Goal: Task Accomplishment & Management: Use online tool/utility

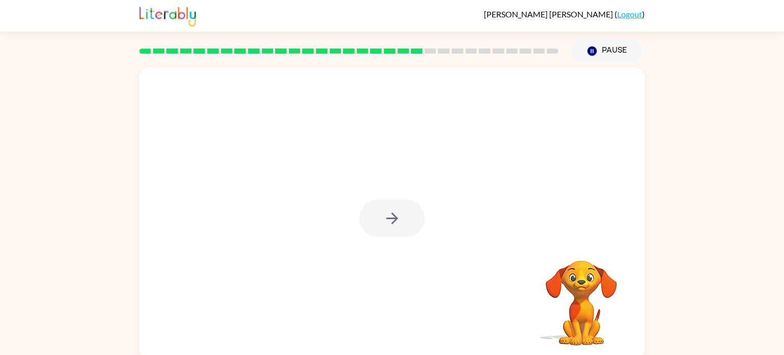
click at [406, 230] on div at bounding box center [391, 218] width 65 height 37
click at [407, 216] on div at bounding box center [391, 218] width 65 height 37
click at [407, 216] on button "button" at bounding box center [391, 218] width 65 height 37
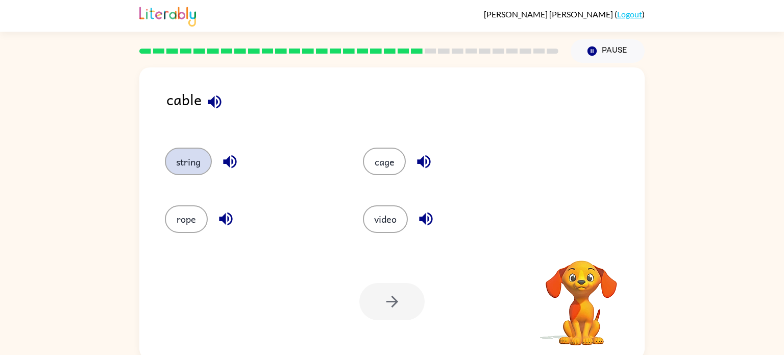
click at [181, 161] on button "string" at bounding box center [188, 162] width 47 height 28
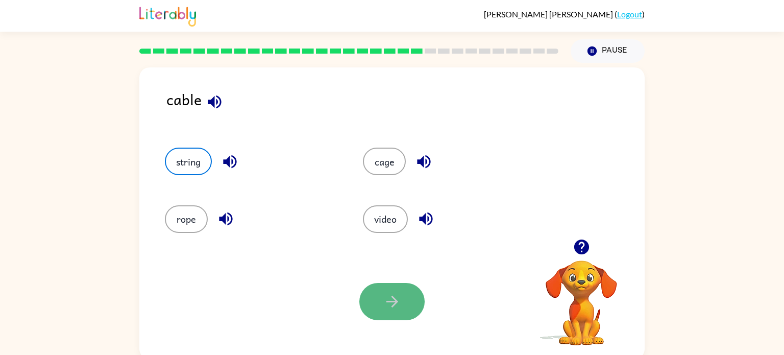
click at [370, 310] on button "button" at bounding box center [391, 301] width 65 height 37
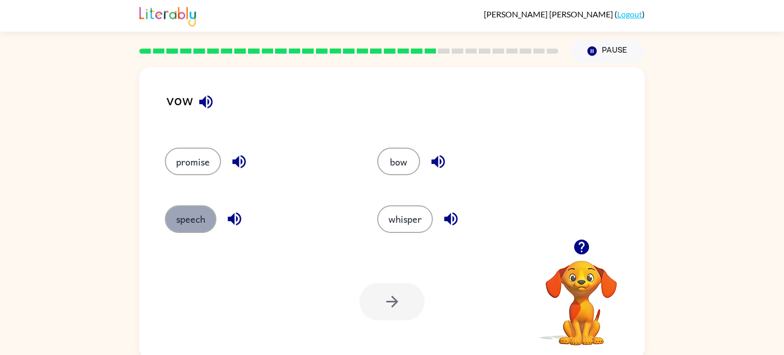
click at [180, 226] on button "speech" at bounding box center [191, 219] width 52 height 28
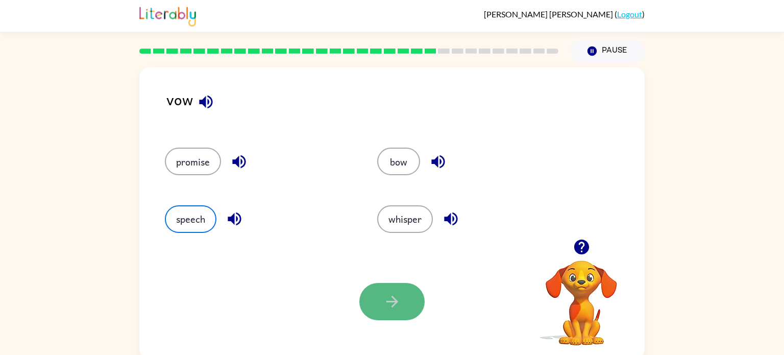
click at [396, 304] on icon "button" at bounding box center [392, 302] width 18 height 18
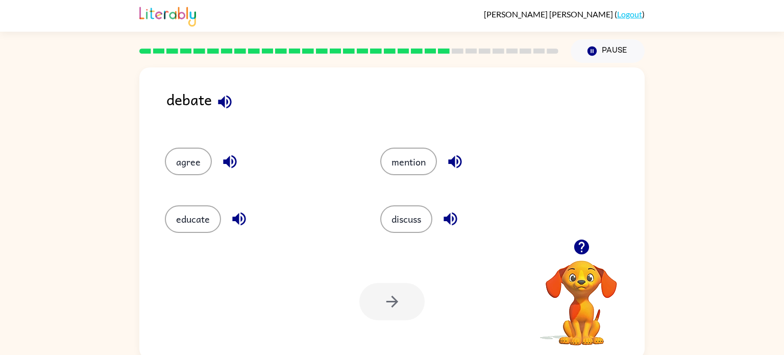
click at [389, 255] on div "Your browser must support playing .mp4 files to use Literably. Please try using…" at bounding box center [392, 301] width 506 height 115
click at [408, 220] on button "discuss" at bounding box center [406, 219] width 52 height 28
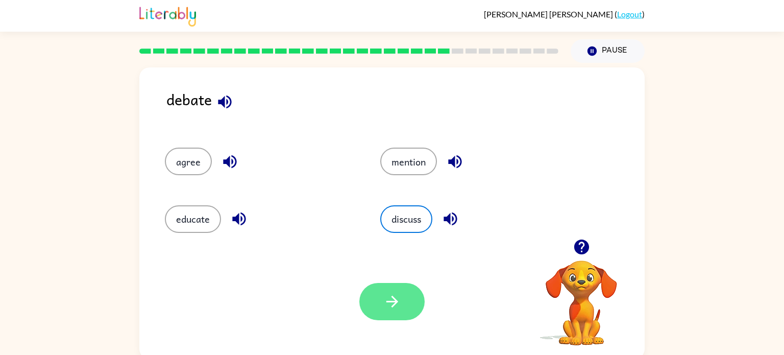
click at [406, 312] on button "button" at bounding box center [391, 301] width 65 height 37
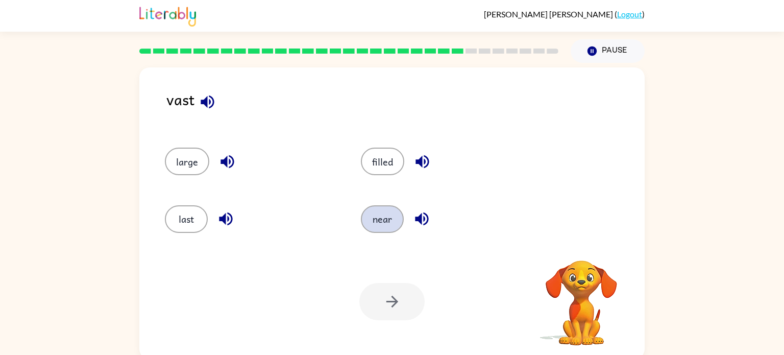
click at [386, 229] on button "near" at bounding box center [382, 219] width 43 height 28
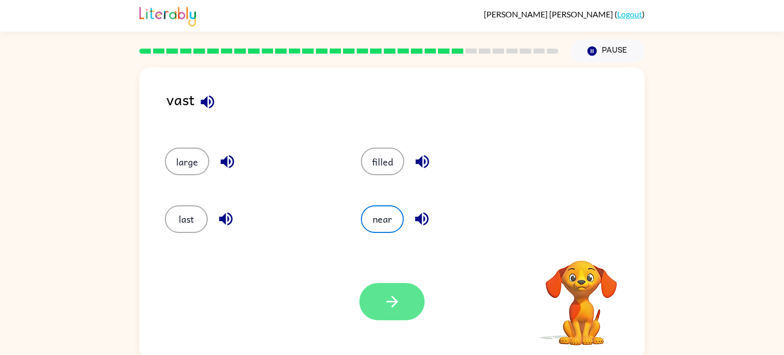
click at [401, 292] on button "button" at bounding box center [391, 301] width 65 height 37
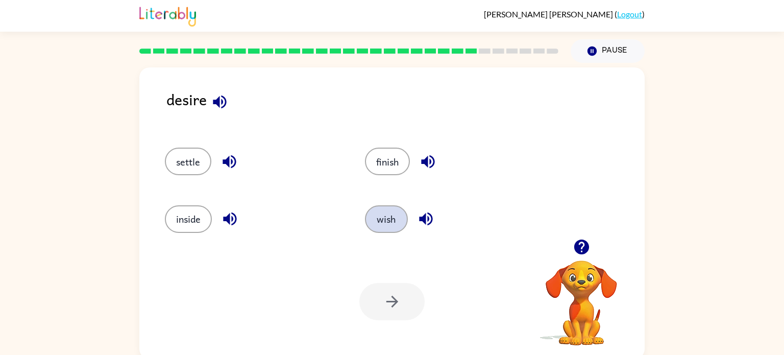
click at [380, 226] on button "wish" at bounding box center [386, 219] width 43 height 28
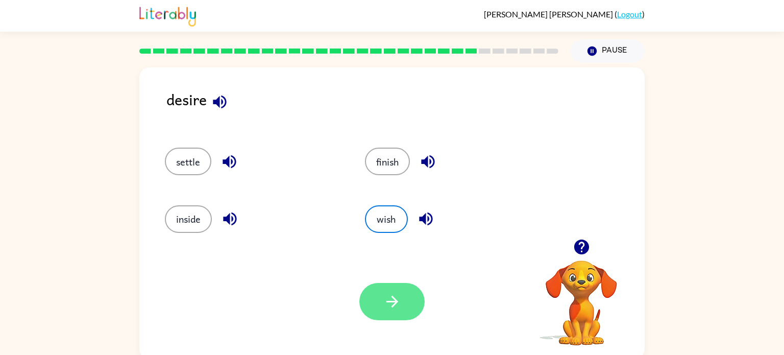
click at [422, 300] on button "button" at bounding box center [391, 301] width 65 height 37
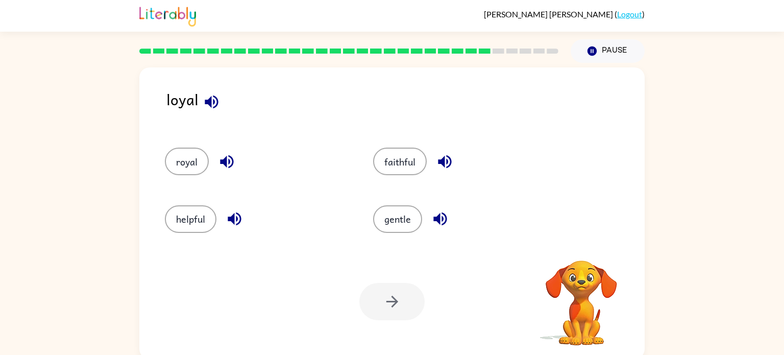
click at [401, 296] on div at bounding box center [391, 301] width 65 height 37
click at [186, 172] on button "royal" at bounding box center [187, 162] width 44 height 28
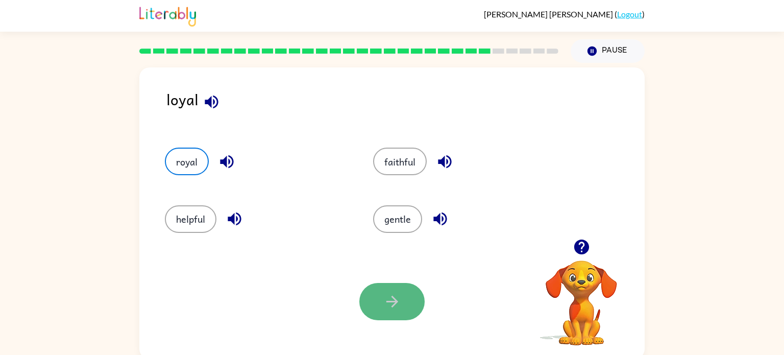
click at [395, 318] on button "button" at bounding box center [391, 301] width 65 height 37
click at [401, 323] on div "Your browser must support playing .mp4 files to use Literably. Please try using…" at bounding box center [392, 301] width 506 height 115
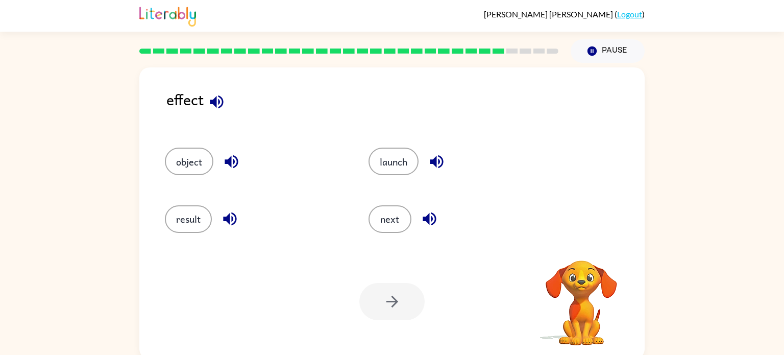
click at [388, 311] on div at bounding box center [391, 301] width 65 height 37
click at [403, 232] on div "next" at bounding box center [459, 219] width 180 height 28
click at [166, 225] on button "result" at bounding box center [188, 219] width 47 height 28
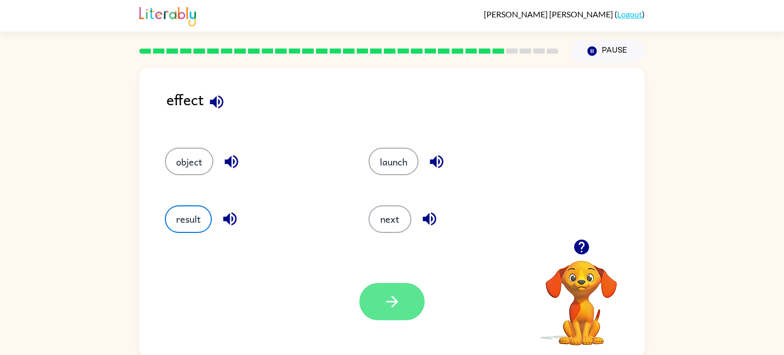
click at [404, 315] on button "button" at bounding box center [391, 301] width 65 height 37
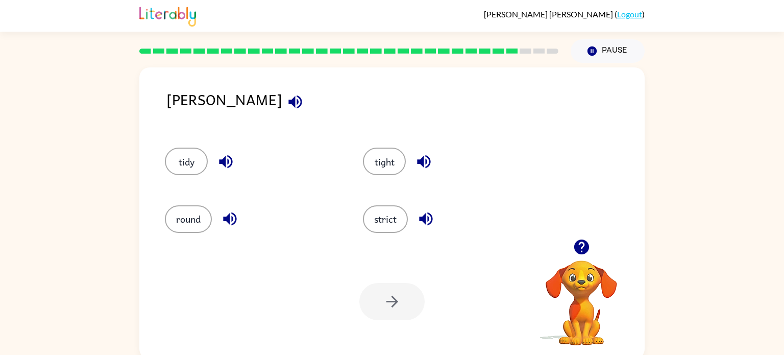
scroll to position [4, 0]
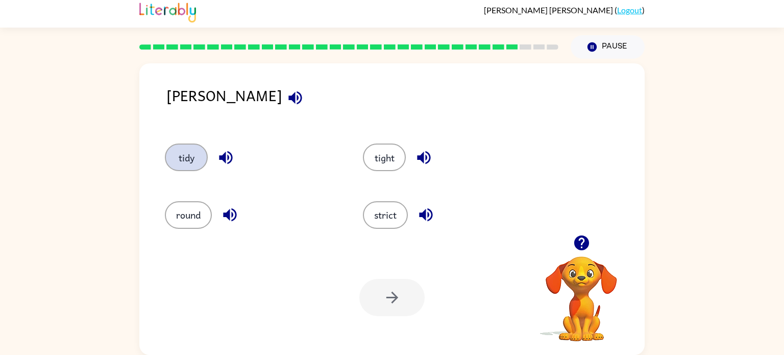
click at [172, 165] on button "tidy" at bounding box center [186, 157] width 43 height 28
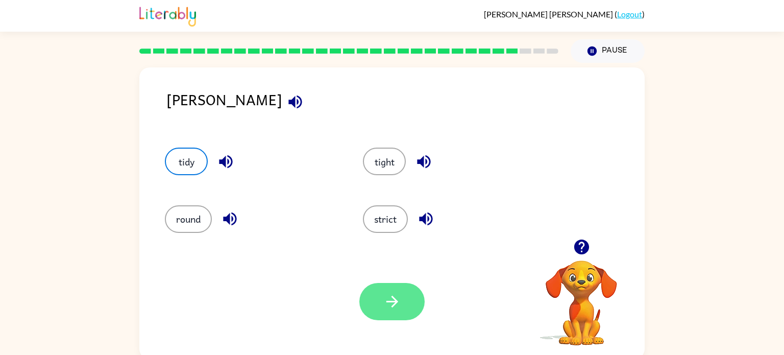
click at [374, 301] on button "button" at bounding box center [391, 301] width 65 height 37
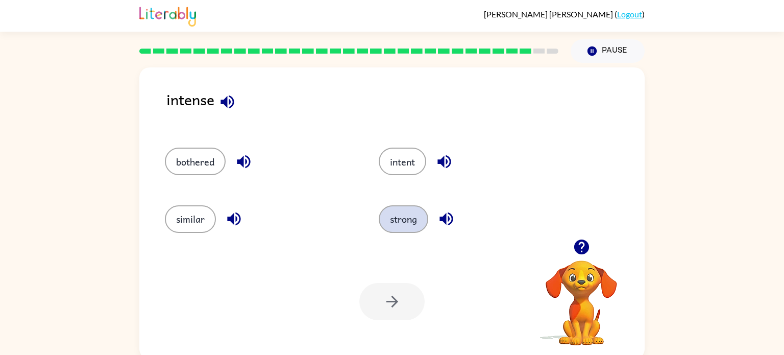
click at [412, 230] on button "strong" at bounding box center [404, 219] width 50 height 28
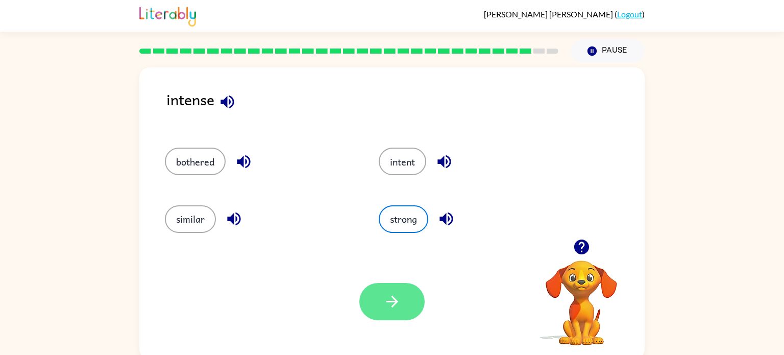
click at [392, 315] on button "button" at bounding box center [391, 301] width 65 height 37
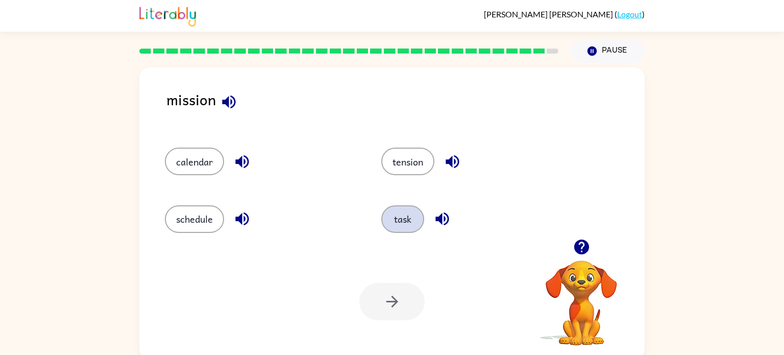
click at [405, 224] on button "task" at bounding box center [402, 219] width 43 height 28
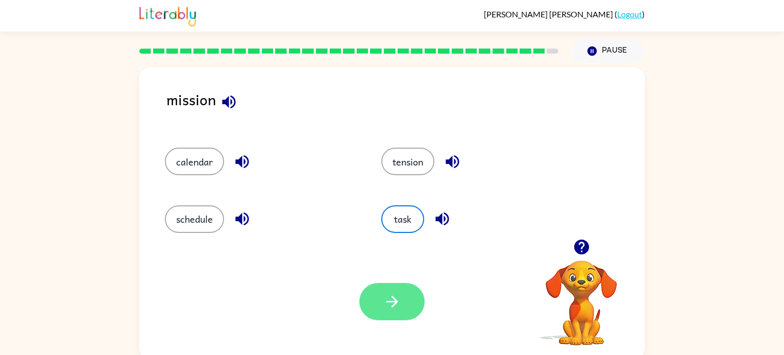
click at [400, 302] on icon "button" at bounding box center [392, 302] width 18 height 18
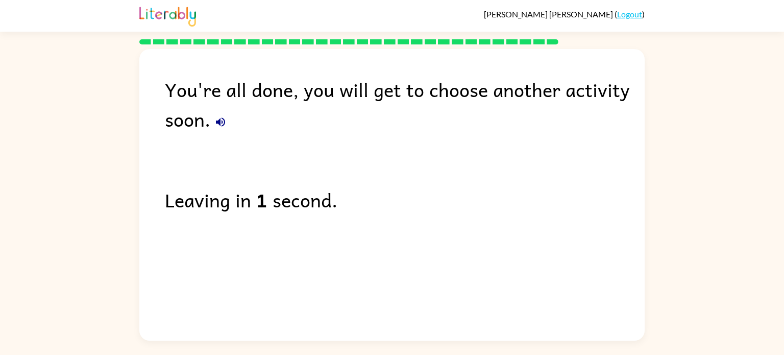
click at [784, 231] on div "You're all done, you will get to choose another activity soon. Leaving in 1 sec…" at bounding box center [392, 192] width 784 height 296
